Goal: Transaction & Acquisition: Purchase product/service

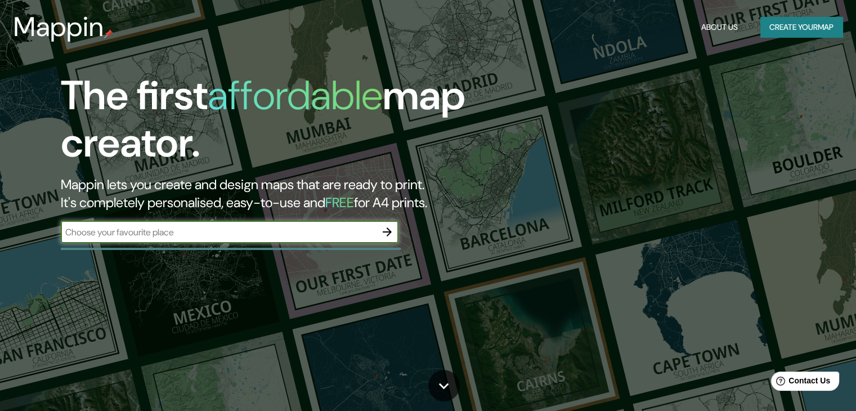
click at [281, 232] on input "text" at bounding box center [218, 232] width 315 height 13
type input "convento buena muerte"
click at [204, 236] on input "convento buena muerte" at bounding box center [218, 232] width 315 height 13
click at [169, 235] on input "convento buena muerte" at bounding box center [218, 232] width 315 height 13
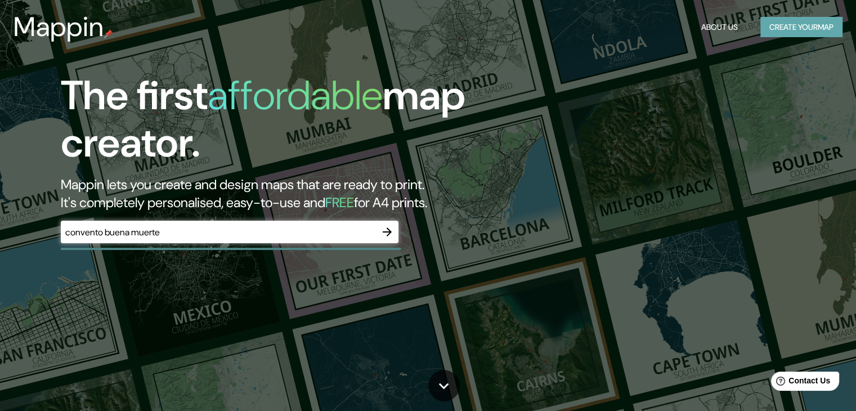
click at [790, 32] on button "Create your map" at bounding box center [801, 27] width 82 height 21
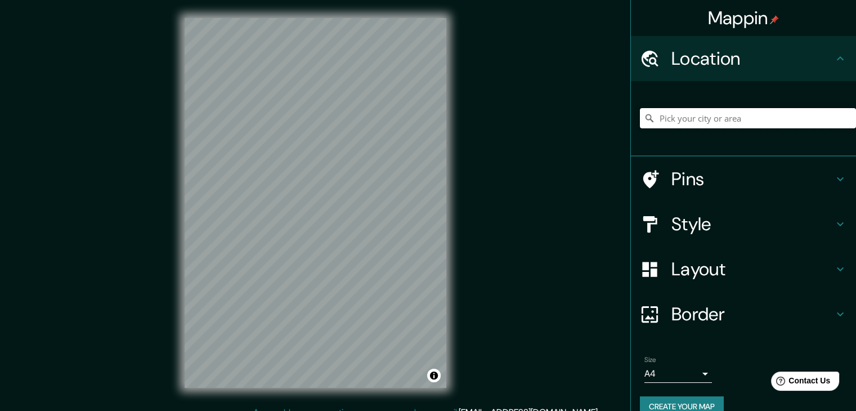
click at [711, 117] on input "Pick your city or area" at bounding box center [748, 118] width 216 height 20
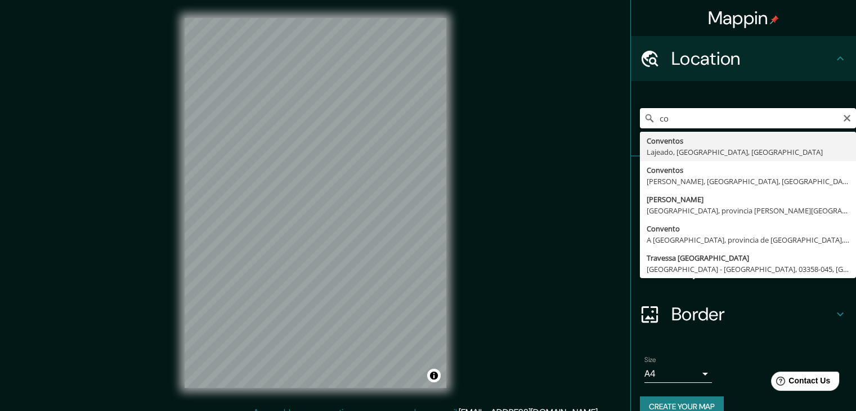
type input "c"
type input "[GEOGRAPHIC_DATA], [GEOGRAPHIC_DATA], [GEOGRAPHIC_DATA]"
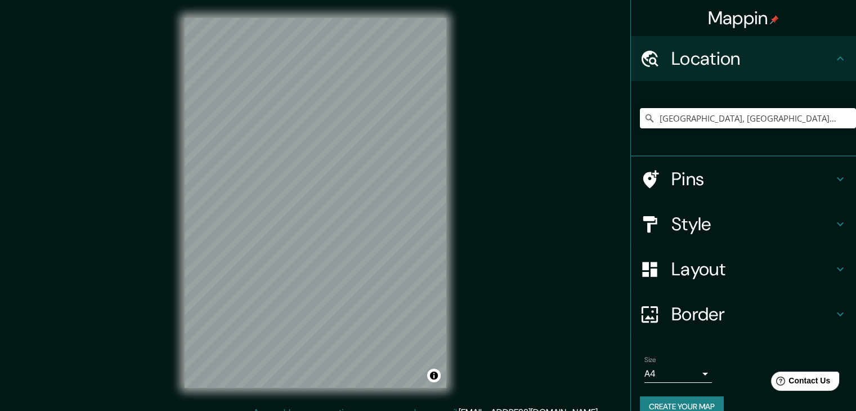
click at [449, 128] on div "© Mapbox © OpenStreetMap Improve this map" at bounding box center [316, 203] width 298 height 406
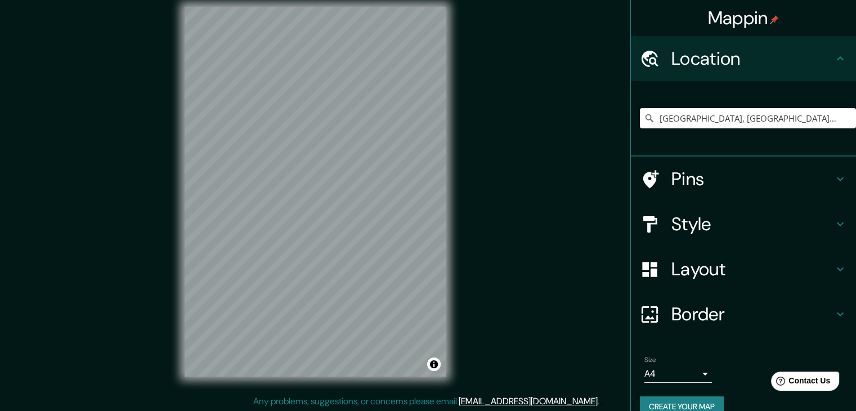
scroll to position [13, 0]
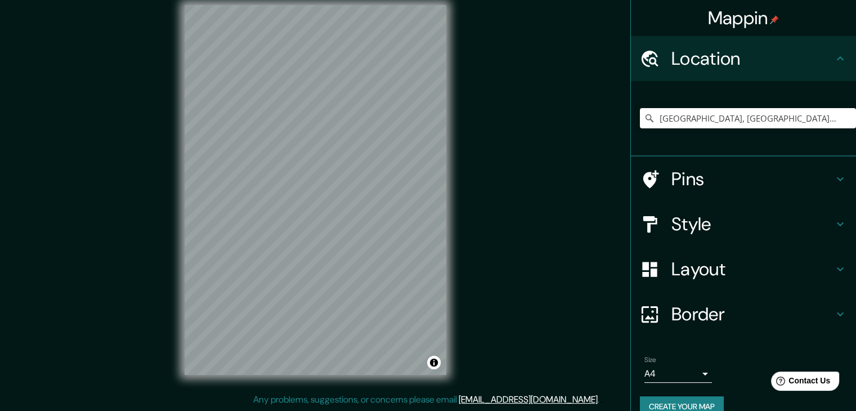
click at [833, 227] on icon at bounding box center [840, 224] width 14 height 14
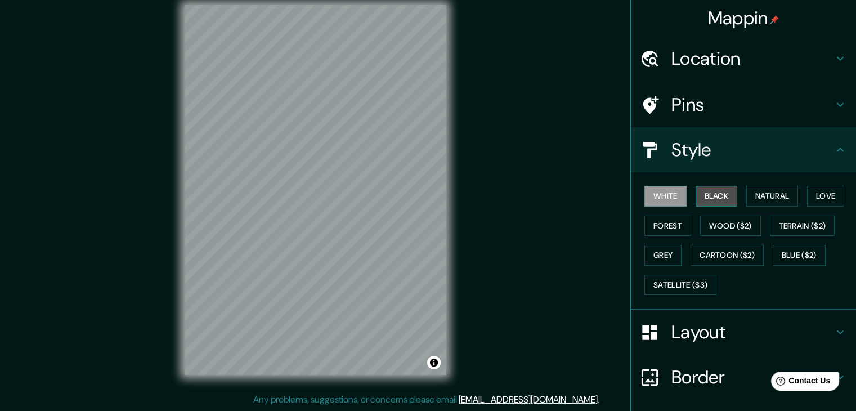
click at [714, 197] on button "Black" at bounding box center [717, 196] width 42 height 21
click at [668, 200] on button "White" at bounding box center [665, 196] width 42 height 21
click at [696, 190] on button "Black" at bounding box center [717, 196] width 42 height 21
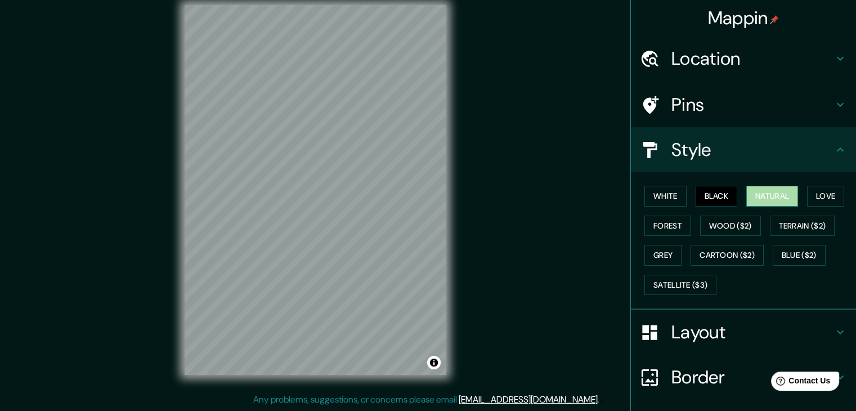
click at [746, 192] on button "Natural" at bounding box center [772, 196] width 52 height 21
click at [811, 196] on button "Love" at bounding box center [825, 196] width 37 height 21
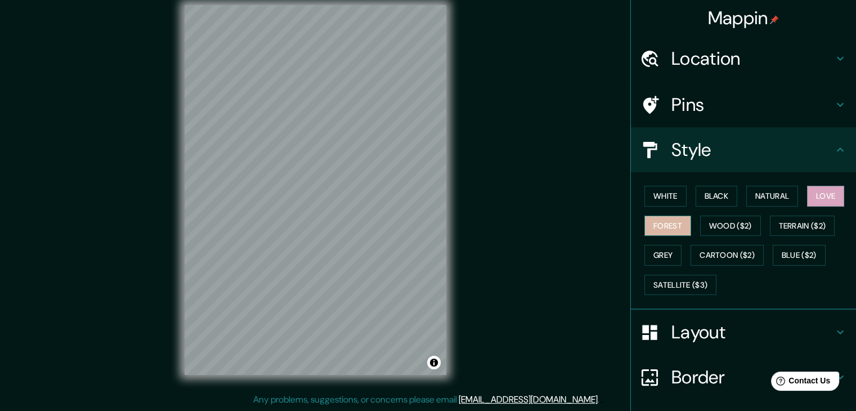
click at [665, 229] on button "Forest" at bounding box center [667, 226] width 47 height 21
click at [704, 230] on button "Wood ($2)" at bounding box center [730, 226] width 61 height 21
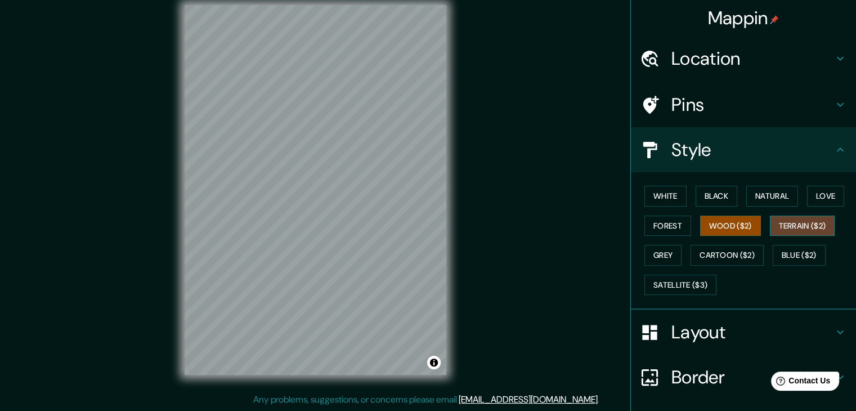
click at [773, 227] on button "Terrain ($2)" at bounding box center [802, 226] width 65 height 21
click at [664, 255] on button "Grey" at bounding box center [662, 255] width 37 height 21
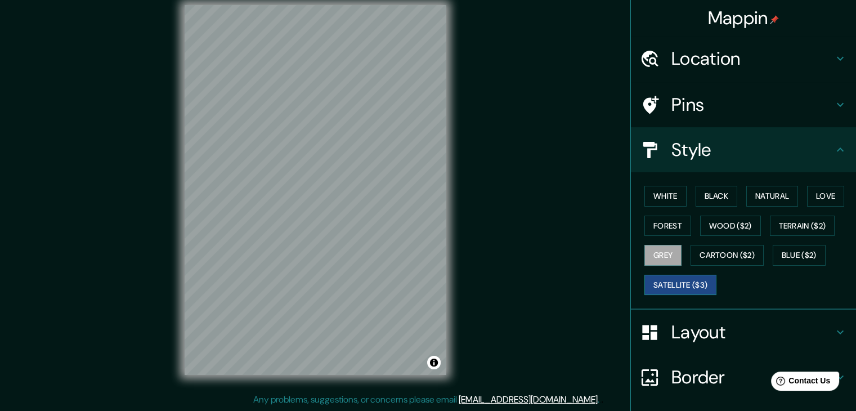
click at [681, 284] on button "Satellite ($3)" at bounding box center [680, 285] width 72 height 21
click at [704, 257] on button "Cartoon ($2)" at bounding box center [726, 255] width 73 height 21
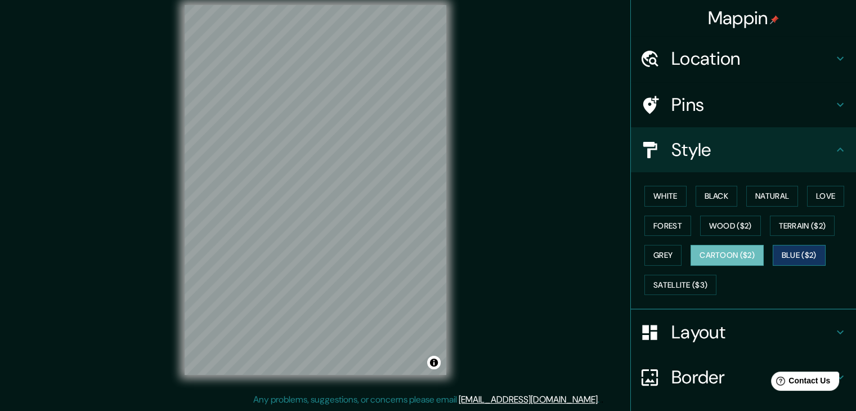
click at [784, 253] on button "Blue ($2)" at bounding box center [799, 255] width 53 height 21
click at [709, 191] on button "Black" at bounding box center [717, 196] width 42 height 21
